Goal: Task Accomplishment & Management: Complete application form

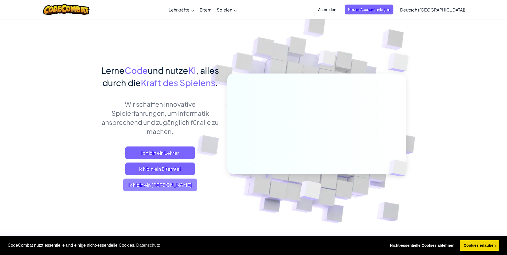
click at [156, 191] on span "Ich bin ein Schüler" at bounding box center [160, 184] width 74 height 13
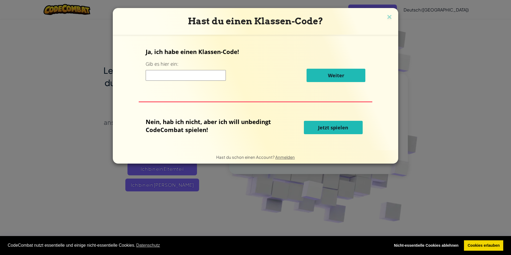
click at [157, 76] on input at bounding box center [186, 75] width 80 height 11
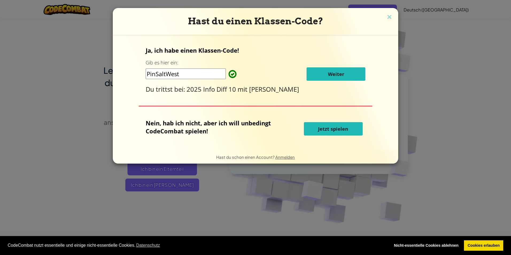
type input "PinSaltWest"
click at [325, 73] on button "Weiter" at bounding box center [335, 73] width 59 height 13
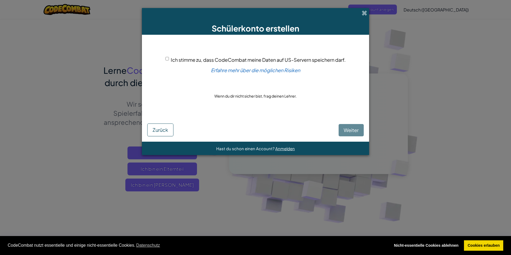
click at [165, 59] on input "Ich stimme zu, dass CodeCombat meine Daten auf US-Servern speichern darf." at bounding box center [166, 58] width 3 height 3
checkbox input "true"
click at [350, 131] on span "Weiter" at bounding box center [351, 130] width 15 height 6
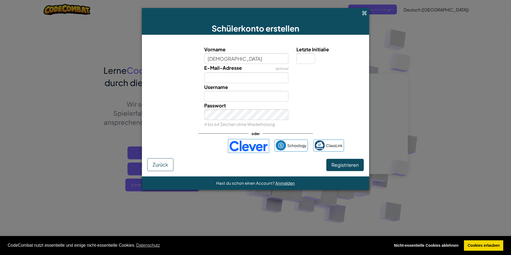
type input "christian"
type input "Christian"
click at [230, 77] on input "E-Mail-Adresse" at bounding box center [246, 77] width 84 height 11
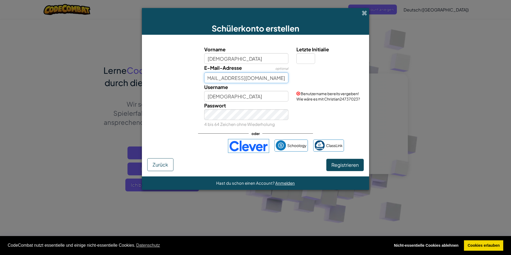
scroll to position [0, 14]
type input "christian.zenner@teams.soederblom.de"
click at [233, 59] on input "christian" at bounding box center [246, 58] width 84 height 11
drag, startPoint x: 233, startPoint y: 59, endPoint x: 215, endPoint y: 60, distance: 17.9
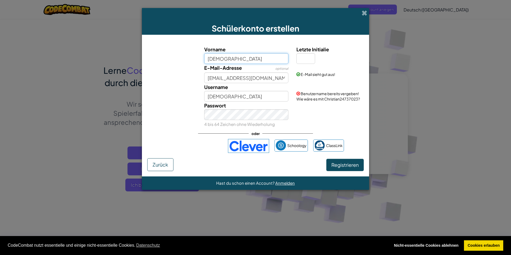
click at [215, 60] on input "christian" at bounding box center [246, 58] width 84 height 11
type input "Takita"
click at [234, 97] on input "Takita" at bounding box center [246, 96] width 84 height 11
click at [309, 59] on input "Letzte Initialie" at bounding box center [305, 58] width 19 height 11
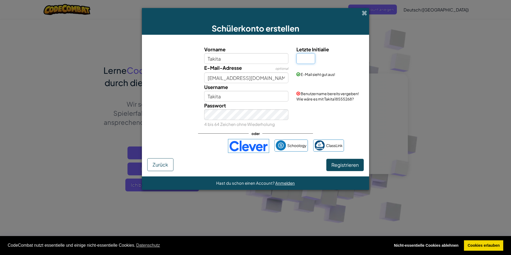
type input "T"
drag, startPoint x: 229, startPoint y: 59, endPoint x: 190, endPoint y: 65, distance: 40.0
click at [190, 65] on div "Vorname Takita Letzte Initialie E-Mail-Adresse optional christian.zenner@teams.…" at bounding box center [256, 86] width 214 height 83
type input "Cristian"
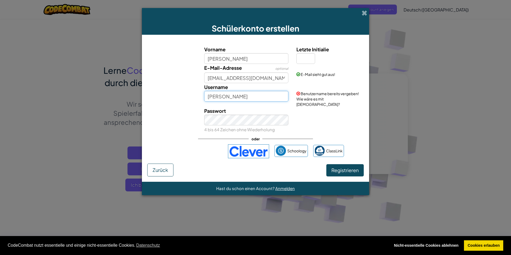
drag, startPoint x: 232, startPoint y: 97, endPoint x: 193, endPoint y: 98, distance: 39.3
click at [193, 98] on div "Username Cristian Benutzername bereits vergeben! Wie wäre es mit Cristian987418…" at bounding box center [256, 95] width 222 height 24
type input "Takita"
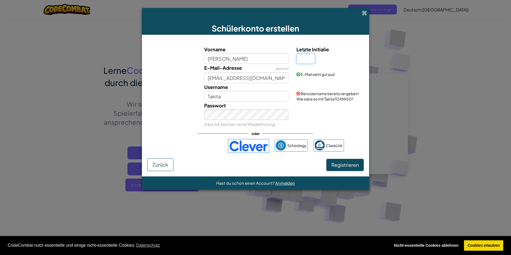
click at [301, 57] on input "Letzte Initialie" at bounding box center [305, 58] width 19 height 11
type input "C"
type input "N"
type input "CristianN"
click at [211, 58] on input "Cristian" at bounding box center [246, 58] width 84 height 11
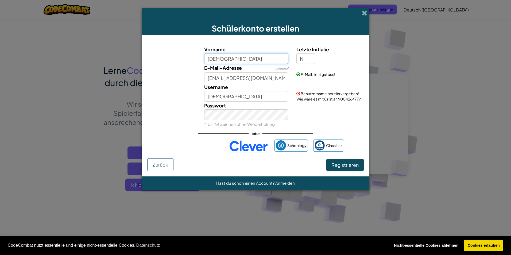
type input "Christian"
type input "ChristianN"
click at [211, 96] on input "ChristianN" at bounding box center [246, 96] width 84 height 11
click at [304, 58] on input "N" at bounding box center [305, 58] width 19 height 11
type input "n"
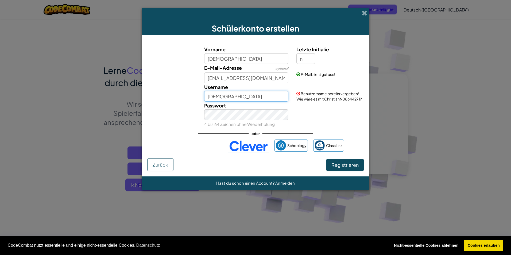
drag, startPoint x: 231, startPoint y: 94, endPoint x: 197, endPoint y: 97, distance: 34.4
click at [197, 97] on div "Username ChristianN Benutzername bereits vergeben! Wie wäre es mit ChristianN08…" at bounding box center [256, 92] width 222 height 18
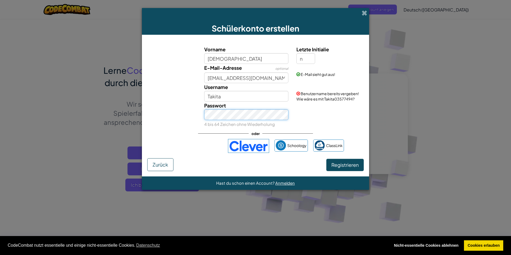
click at [326, 159] on button "Registrieren" at bounding box center [344, 165] width 37 height 12
drag, startPoint x: 194, startPoint y: 119, endPoint x: 168, endPoint y: 110, distance: 28.1
click at [168, 110] on div "Passwort 4 bis 64 Zeichen ohne Wiederholung" at bounding box center [256, 115] width 222 height 26
click at [200, 116] on div "Passwort 4 bis 64 Zeichen ohne Wiederholung" at bounding box center [246, 115] width 92 height 26
click at [345, 166] on button "Registrieren" at bounding box center [344, 165] width 37 height 12
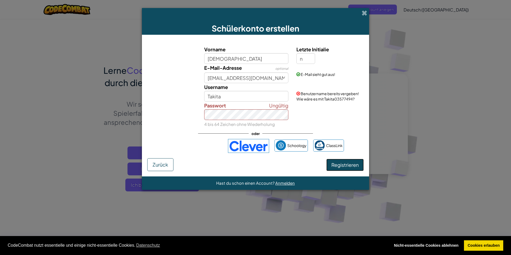
click at [340, 169] on button "Registrieren" at bounding box center [344, 165] width 37 height 12
drag, startPoint x: 228, startPoint y: 96, endPoint x: 168, endPoint y: 103, distance: 60.0
click at [168, 103] on div "Vorname Christian Letzte Initialie n E-Mail-Adresse optional christian.zenner@t…" at bounding box center [256, 86] width 214 height 83
click at [338, 163] on button "Registrieren" at bounding box center [344, 165] width 37 height 12
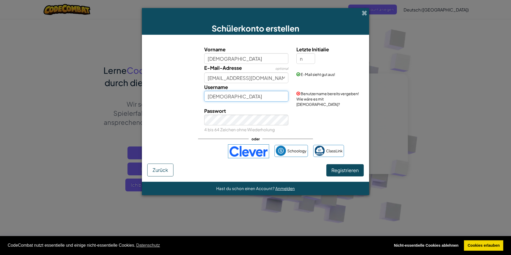
click at [235, 100] on input "Christian" at bounding box center [246, 96] width 84 height 11
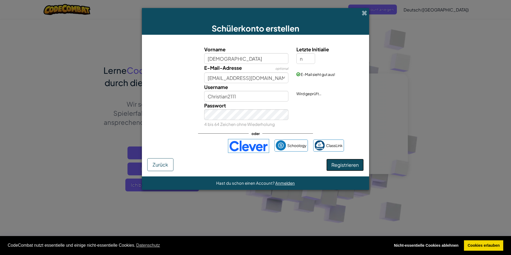
click at [350, 165] on button "Registrieren" at bounding box center [344, 165] width 37 height 12
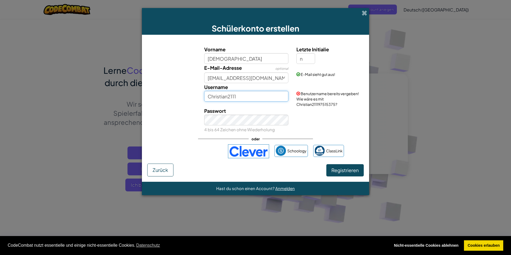
drag, startPoint x: 245, startPoint y: 94, endPoint x: 196, endPoint y: 95, distance: 49.2
click at [197, 96] on div "Username Christian2111 Benutzername bereits vergeben! Wie wäre es mit Christian…" at bounding box center [256, 95] width 222 height 24
type input "Takita#2111"
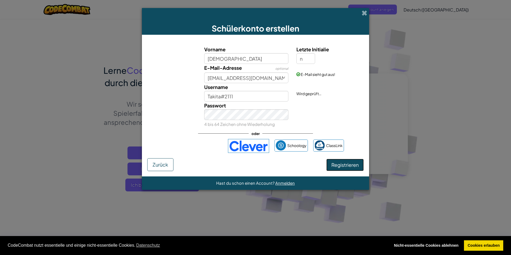
click at [351, 171] on button "Registrieren" at bounding box center [344, 165] width 37 height 12
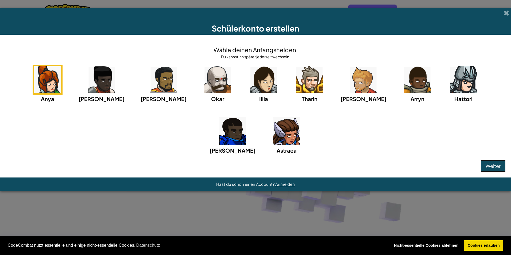
click at [492, 163] on span "Weiter" at bounding box center [492, 166] width 15 height 6
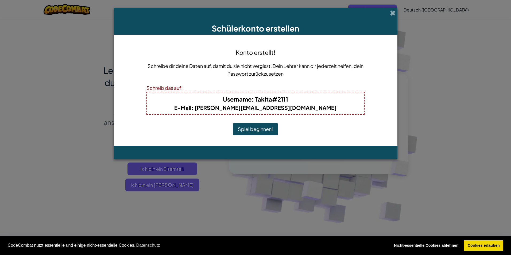
click at [247, 130] on button "Spiel beginnen!" at bounding box center [255, 129] width 45 height 12
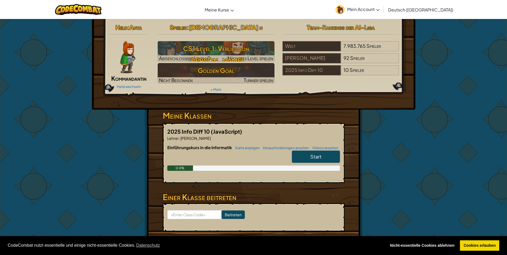
click at [313, 154] on span "Start" at bounding box center [315, 156] width 11 height 6
select select "de-DE"
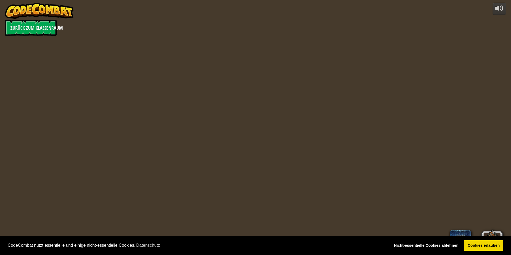
select select "de-DE"
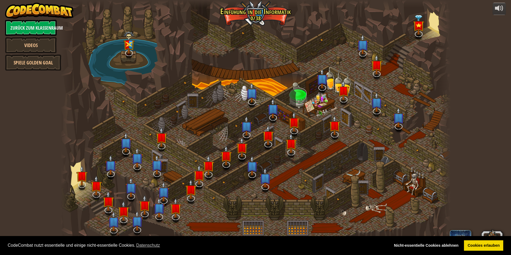
select select "de-DE"
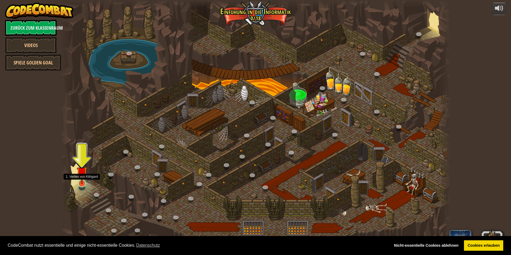
click at [84, 179] on img at bounding box center [82, 172] width 10 height 24
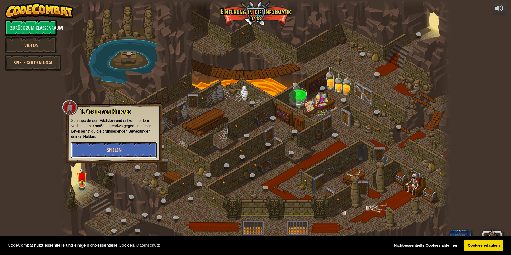
click at [92, 154] on button "Spielen" at bounding box center [114, 150] width 86 height 16
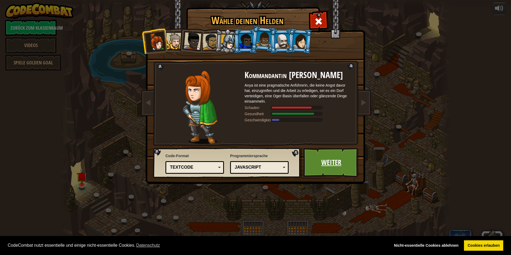
click at [329, 164] on link "Weiter" at bounding box center [331, 162] width 56 height 29
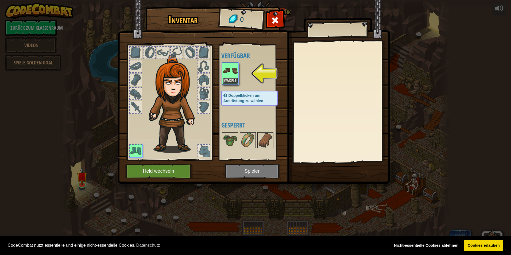
click at [228, 70] on img at bounding box center [230, 70] width 15 height 15
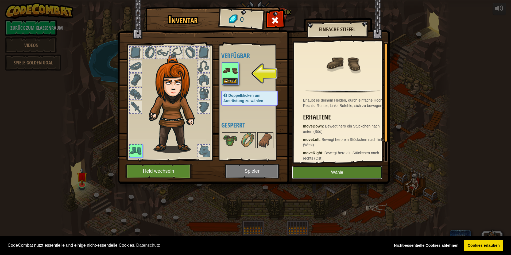
click at [337, 171] on button "Wähle" at bounding box center [337, 172] width 90 height 13
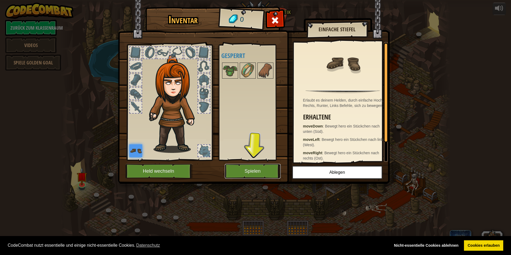
click at [256, 167] on button "Spielen" at bounding box center [253, 171] width 56 height 15
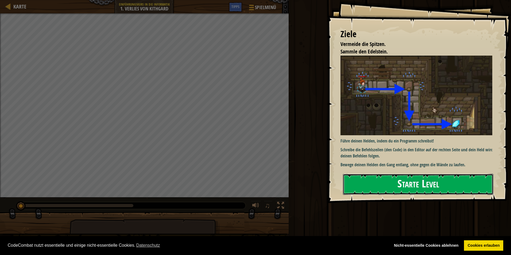
click at [378, 181] on button "Starte Level" at bounding box center [418, 184] width 150 height 21
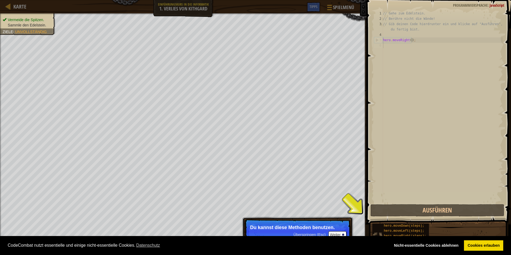
click at [379, 224] on div "hero.moveDown(steps); hero.moveLeft(steps); hero.moveRight(steps); hero.moveUp(…" at bounding box center [400, 233] width 57 height 20
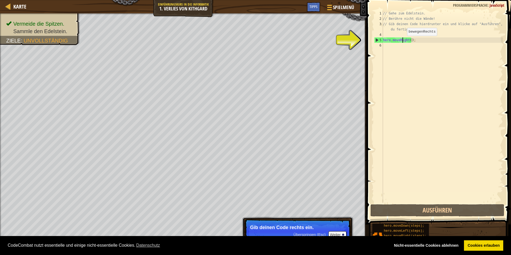
click at [402, 41] on div "// Gehe zum [PERSON_NAME]. // Berühre nicht die Wände! // Gib deinen Code hierd…" at bounding box center [442, 112] width 121 height 203
click at [376, 40] on div "5" at bounding box center [378, 39] width 9 height 5
click at [378, 41] on div "5" at bounding box center [378, 39] width 9 height 5
type textarea "hero.moveRight();"
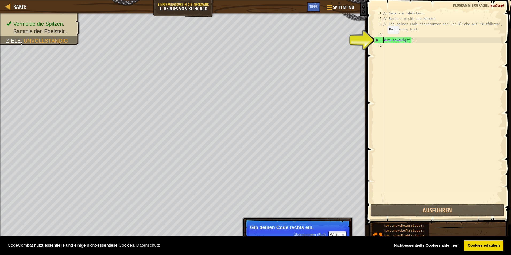
click at [378, 41] on div "5" at bounding box center [378, 39] width 9 height 5
type textarea "hero.moveRight();"
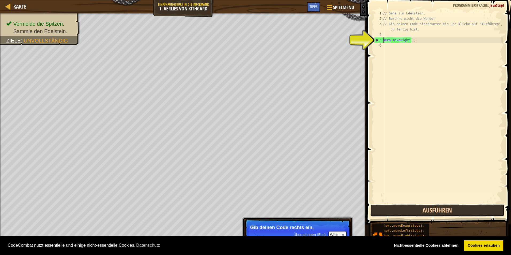
click at [424, 210] on button "Ausführen" at bounding box center [437, 210] width 134 height 12
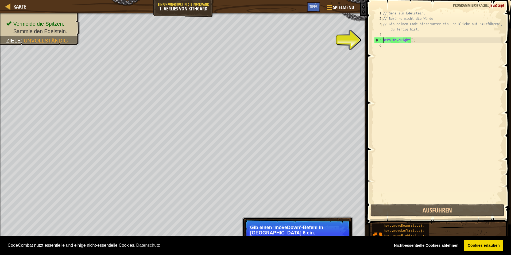
click at [388, 45] on div "// Gehe zum [PERSON_NAME]. // Berühre nicht die Wände! // Gib deinen Code hierd…" at bounding box center [442, 112] width 121 height 203
type textarea "h"
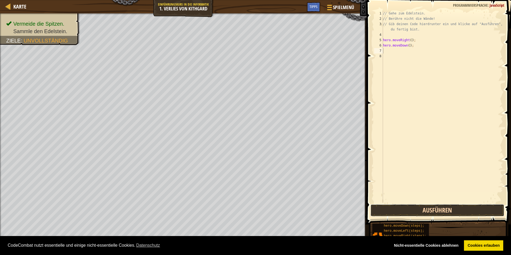
click at [414, 207] on button "Ausführen" at bounding box center [437, 210] width 134 height 12
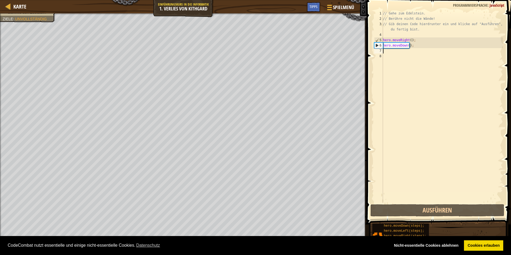
type textarea "h"
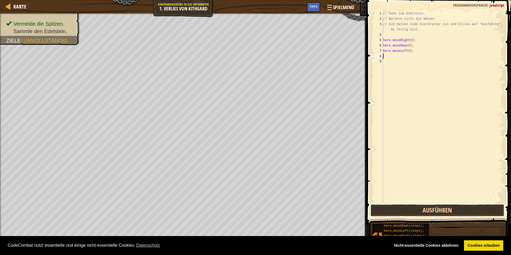
click at [415, 208] on button "Ausführen" at bounding box center [437, 210] width 134 height 12
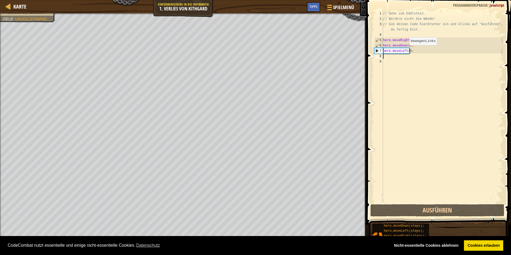
click at [404, 50] on div "// Gehe zum [PERSON_NAME]. // Berühre nicht die Wände! // Gib deinen Code hierd…" at bounding box center [442, 112] width 121 height 203
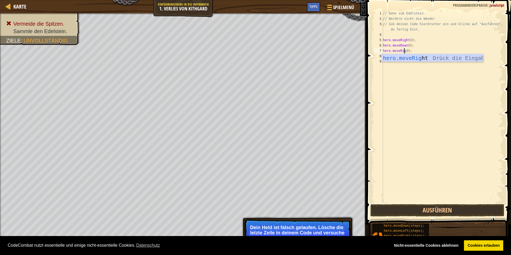
scroll to position [2, 2]
click at [446, 211] on button "Ausführen" at bounding box center [437, 210] width 134 height 12
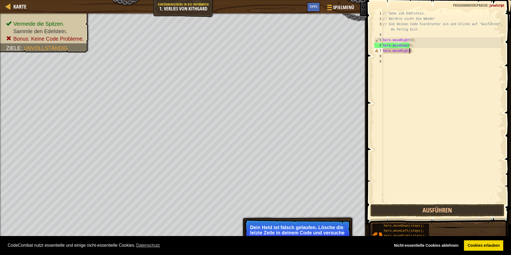
scroll to position [2, 2]
type textarea "hero.moveRight();"
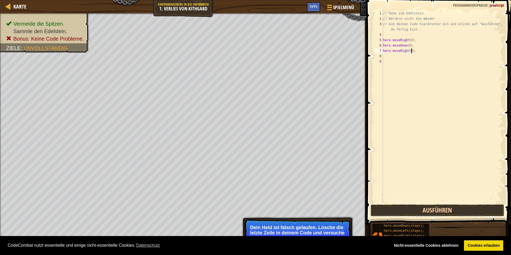
click at [419, 213] on button "Ausführen" at bounding box center [437, 210] width 134 height 12
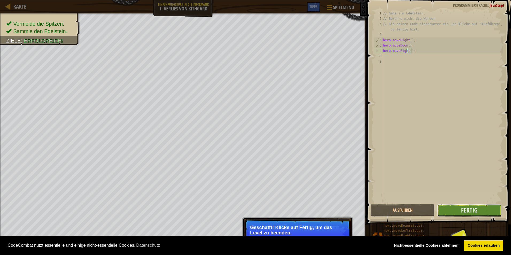
click at [449, 212] on button "Fertig" at bounding box center [469, 210] width 64 height 12
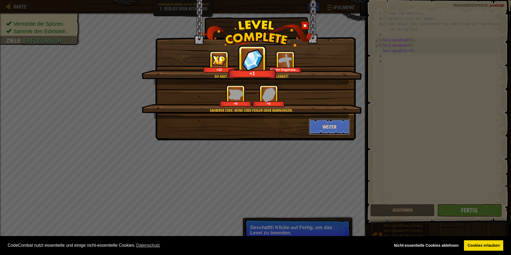
click at [326, 130] on button "Weiter" at bounding box center [329, 127] width 41 height 16
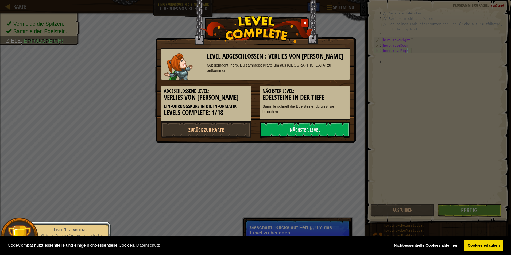
click at [326, 130] on link "Nächster Level" at bounding box center [304, 130] width 91 height 16
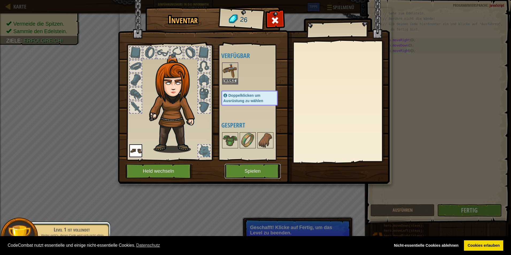
click at [252, 169] on button "Spielen" at bounding box center [253, 171] width 56 height 15
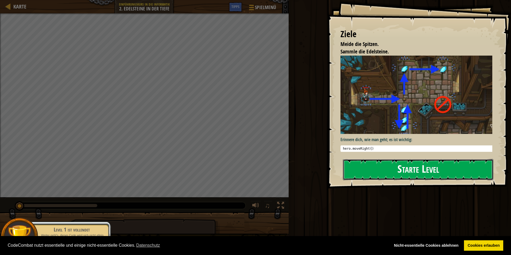
click at [381, 165] on button "Starte Level" at bounding box center [418, 169] width 150 height 21
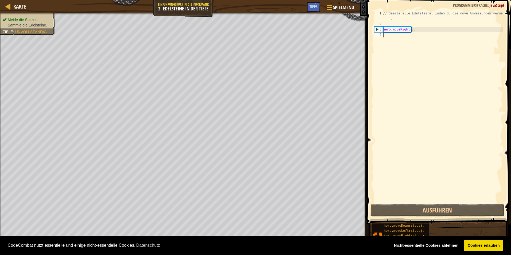
type textarea "h"
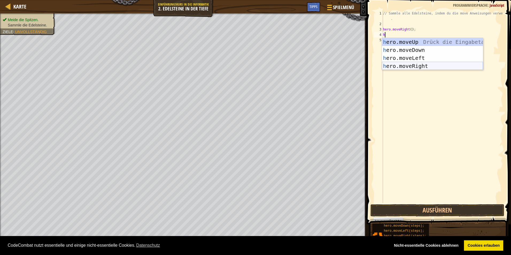
click at [419, 63] on div "h ero.moveUp Drück die Eingabetaste h ero.moveDown Drück die Eingabetaste h ero…" at bounding box center [432, 62] width 101 height 48
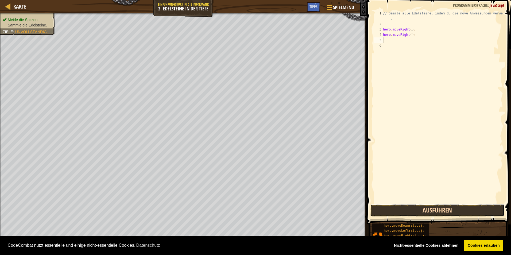
click at [420, 206] on button "Ausführen" at bounding box center [437, 210] width 134 height 12
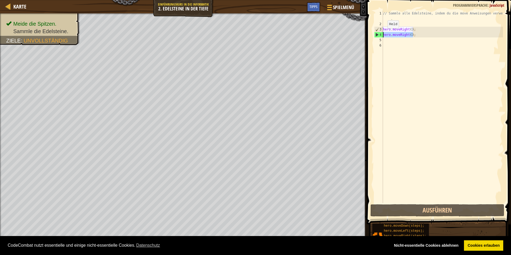
drag, startPoint x: 413, startPoint y: 33, endPoint x: 382, endPoint y: 34, distance: 30.5
click at [382, 34] on div "1 2 3 4 5 6 // Sammle alle Edelsteine, indem du die move Anweisungen verwendest…" at bounding box center [438, 107] width 130 height 192
type textarea "hero.moveRight();"
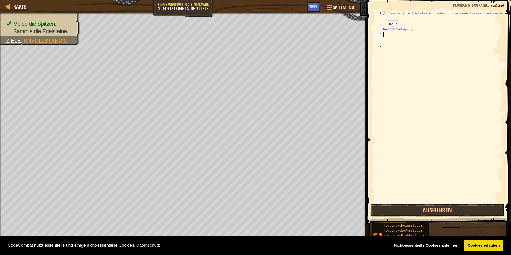
type textarea "h"
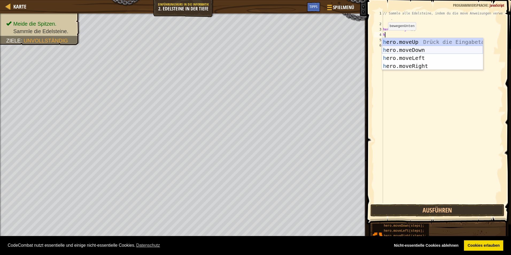
click at [422, 49] on div "h ero.moveUp Drück die Eingabetaste h ero.moveDown Drück die Eingabetaste h ero…" at bounding box center [432, 62] width 101 height 48
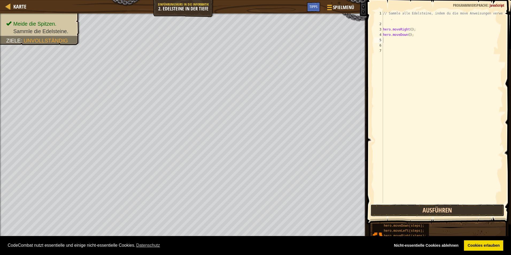
click at [415, 207] on button "Ausführen" at bounding box center [437, 210] width 134 height 12
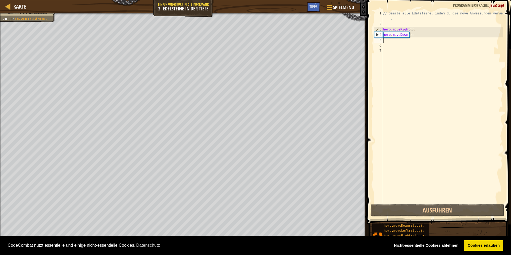
type textarea "h"
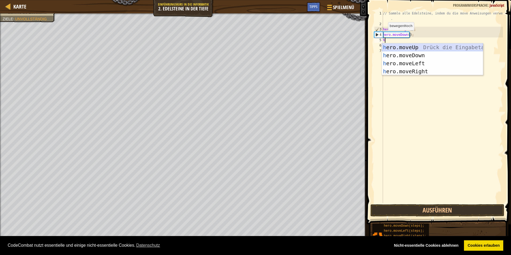
click at [403, 47] on div "h ero.moveUp Drück die Eingabetaste h ero.moveDown Drück die Eingabetaste h ero…" at bounding box center [432, 67] width 101 height 48
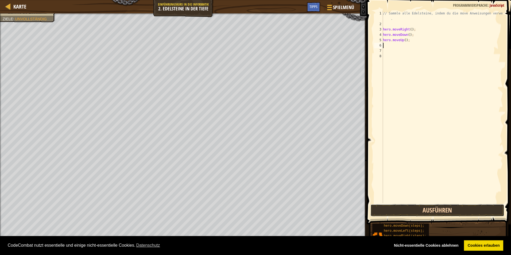
click at [419, 212] on button "Ausführen" at bounding box center [437, 210] width 134 height 12
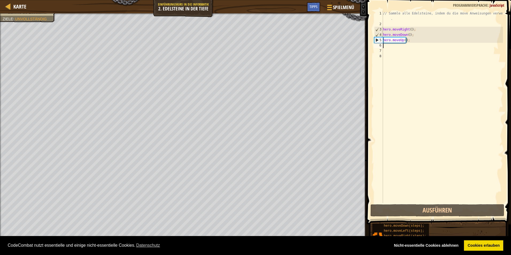
type textarea "h"
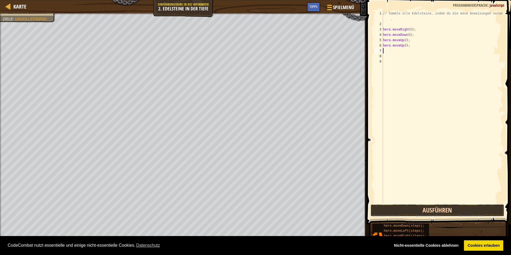
click at [436, 209] on button "Ausführen" at bounding box center [437, 210] width 134 height 12
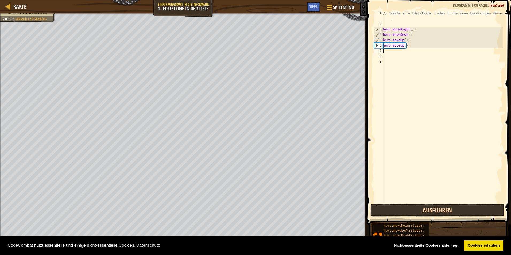
type textarea "h"
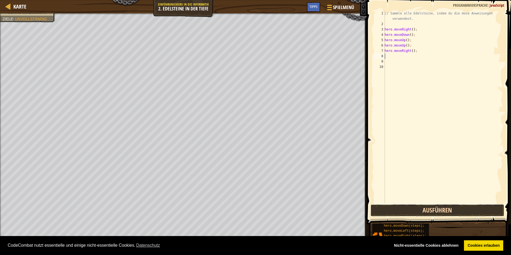
click at [408, 206] on button "Ausführen" at bounding box center [437, 210] width 134 height 12
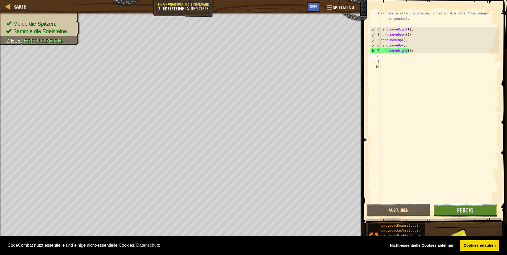
click at [441, 208] on button "Fertig" at bounding box center [465, 210] width 64 height 12
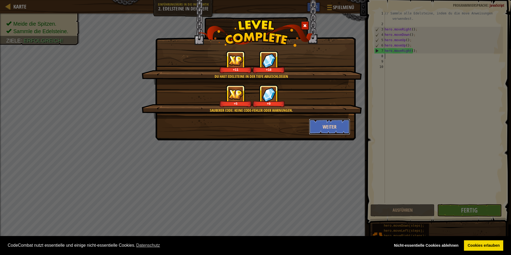
click at [321, 129] on button "Weiter" at bounding box center [329, 127] width 41 height 16
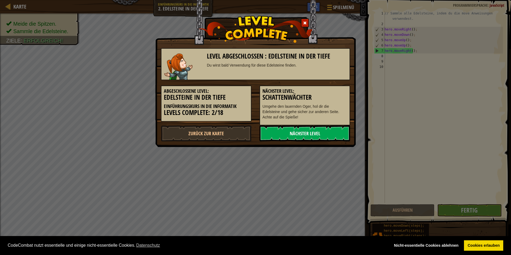
click at [298, 133] on link "Nächster Level" at bounding box center [304, 133] width 91 height 16
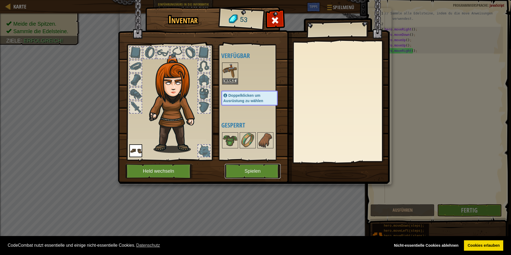
click at [251, 167] on button "Spielen" at bounding box center [253, 171] width 56 height 15
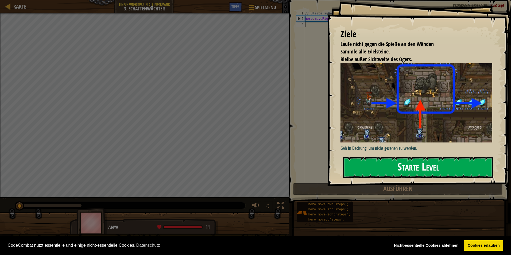
click at [350, 161] on button "Starte Level" at bounding box center [418, 167] width 150 height 21
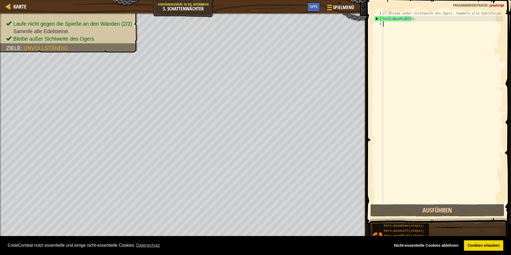
type textarea "h"
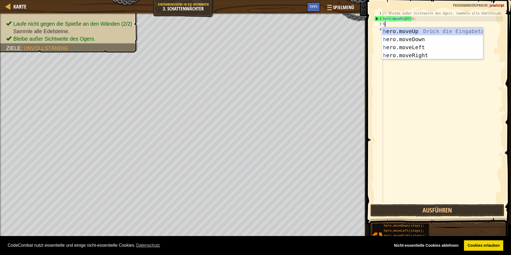
scroll to position [2, 0]
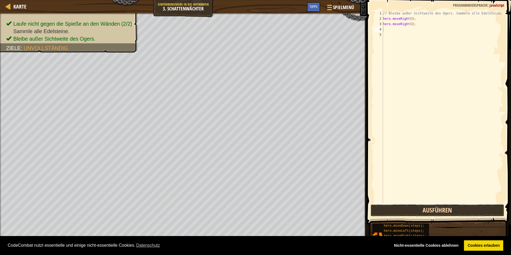
click at [456, 208] on button "Ausführen" at bounding box center [437, 210] width 134 height 12
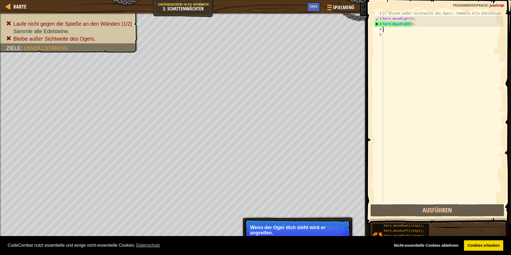
type textarea "h"
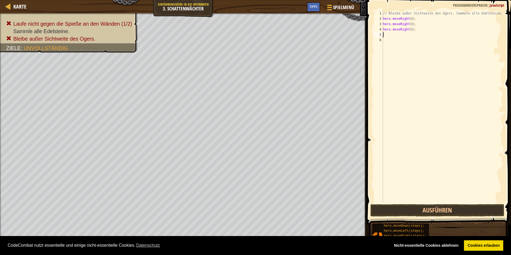
type textarea "h"
